Goal: Check status: Check status

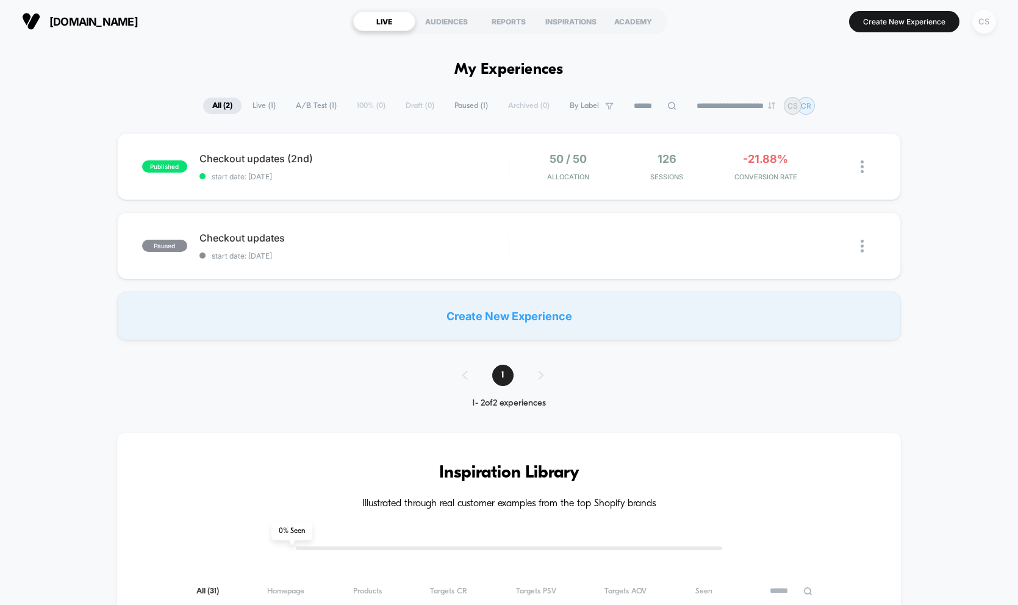
click at [979, 23] on div "CS" at bounding box center [984, 22] width 24 height 24
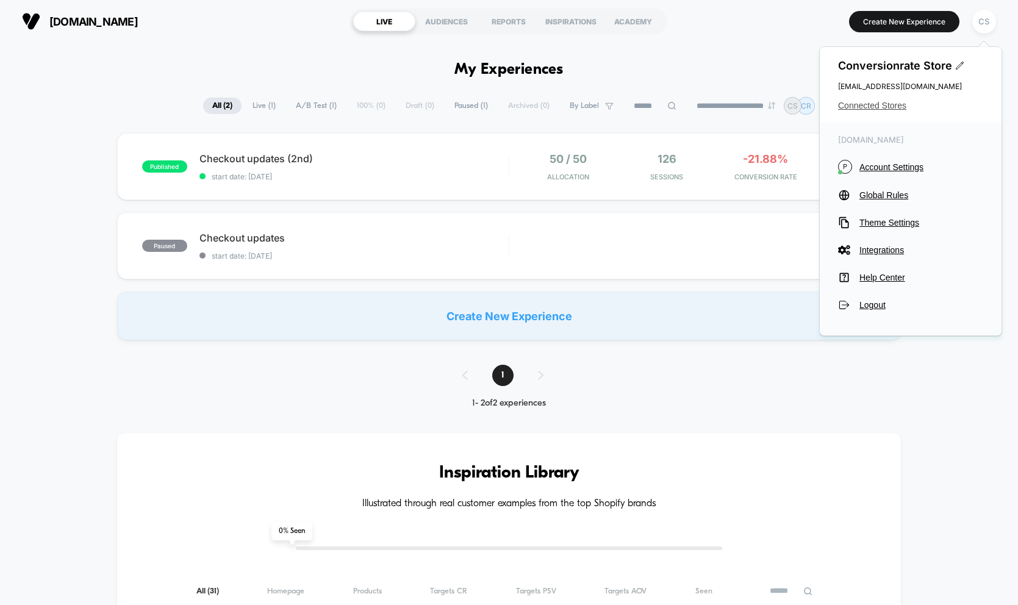
click at [882, 104] on span "Connected Stores" at bounding box center [910, 106] width 145 height 10
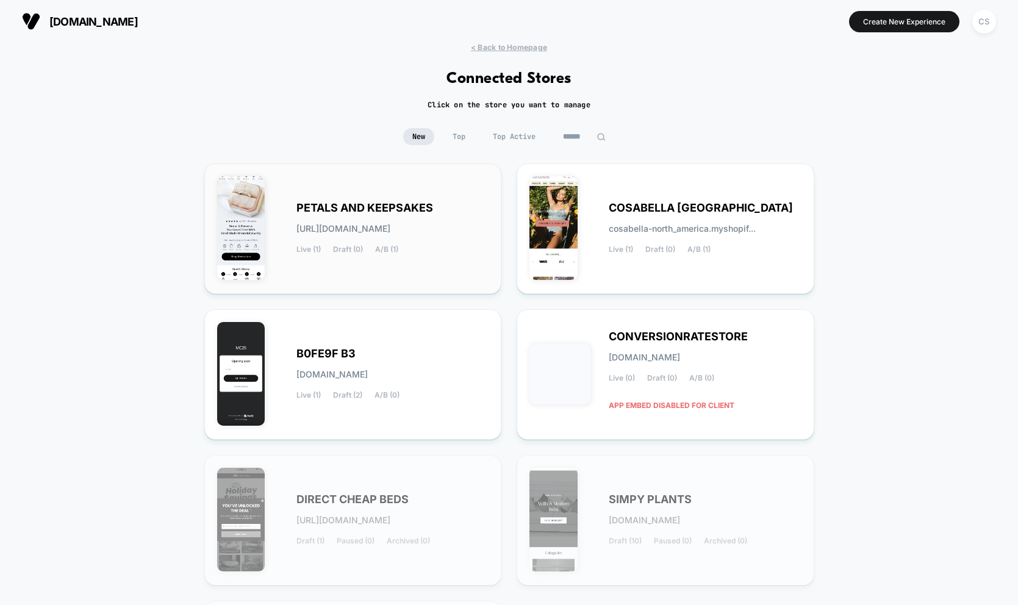
click at [423, 240] on div "PETALS AND KEEPSAKES [URL][DOMAIN_NAME] Live (1) Draft (0) A/B (1)" at bounding box center [392, 229] width 193 height 50
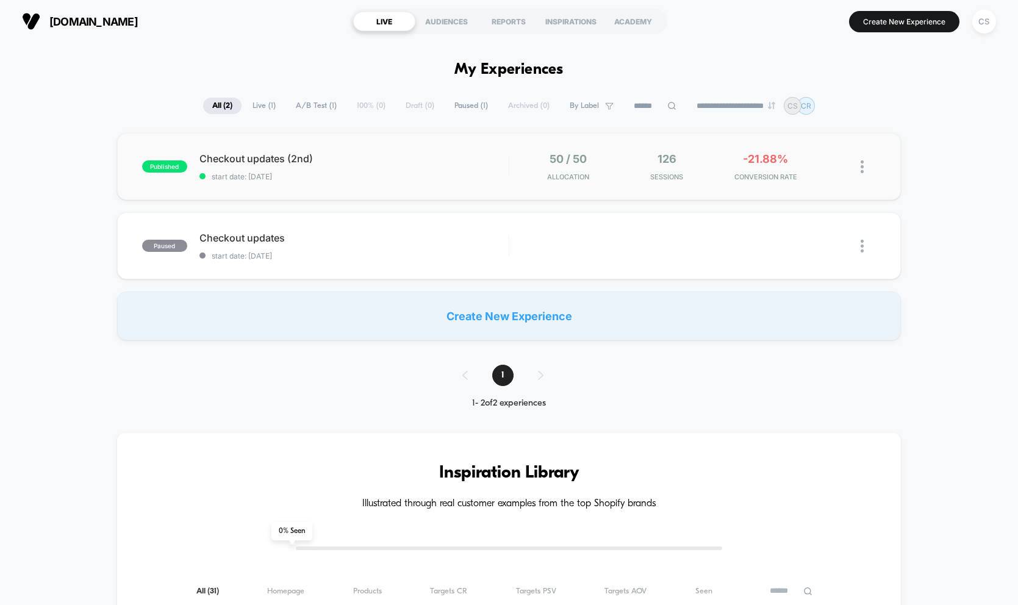
click at [304, 180] on div "published Checkout updates (2nd) start date: [DATE] 50 / 50 Allocation 126 Sess…" at bounding box center [508, 166] width 783 height 67
